Goal: Check status: Check status

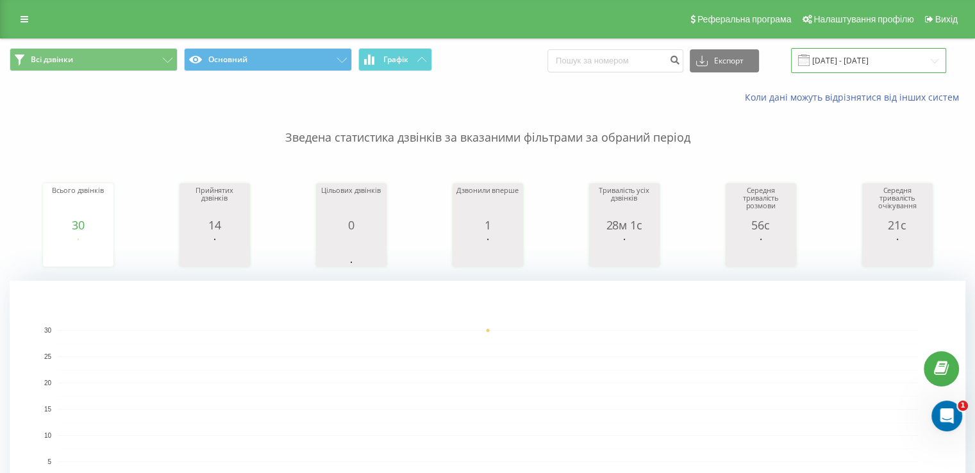
click at [863, 55] on input "[DATE] - [DATE]" at bounding box center [868, 60] width 155 height 25
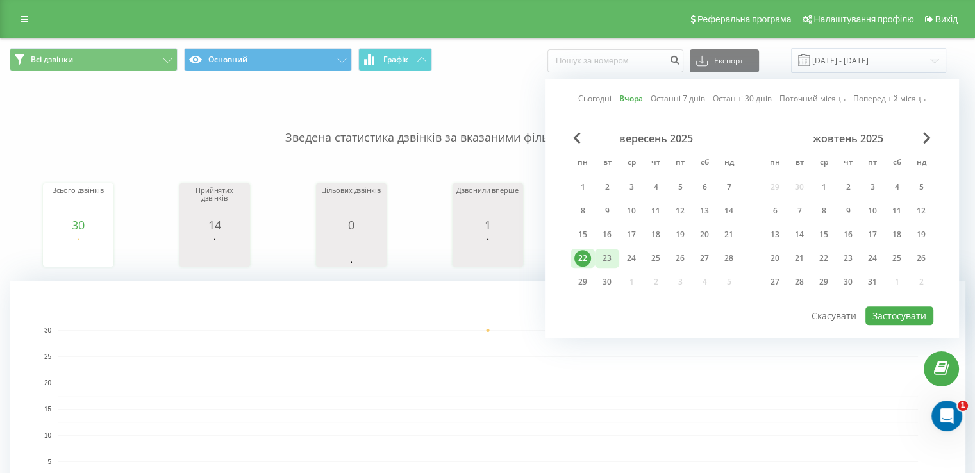
click at [608, 254] on div "23" at bounding box center [607, 258] width 17 height 17
click at [880, 313] on button "Застосувати" at bounding box center [899, 315] width 68 height 19
type input "23.09.2025 - 23.09.2025"
